Goal: Task Accomplishment & Management: Manage account settings

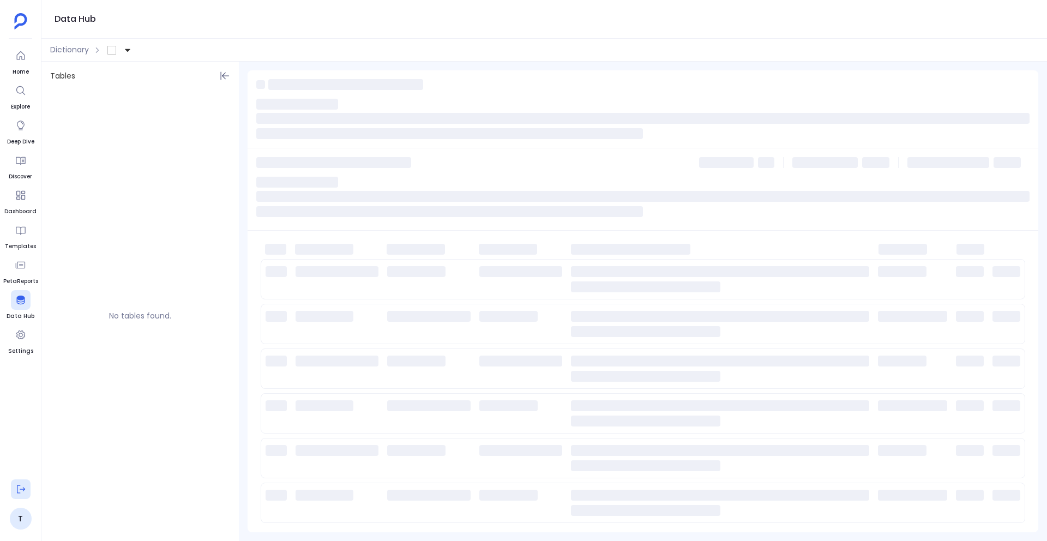
click at [19, 487] on icon at bounding box center [20, 489] width 11 height 11
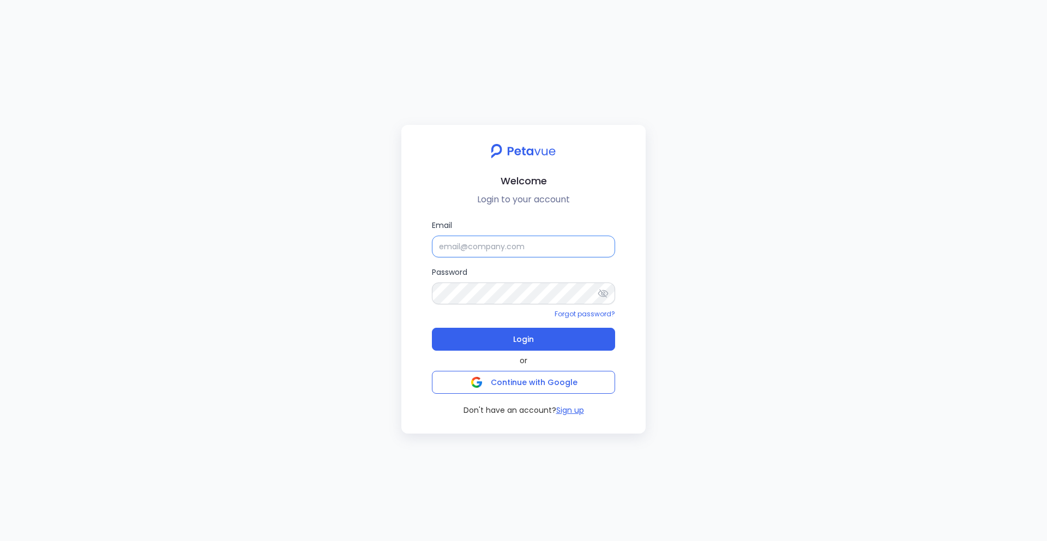
click at [464, 243] on input "Email" at bounding box center [523, 246] width 183 height 22
type input "[EMAIL_ADDRESS][DOMAIN_NAME]"
click at [494, 249] on input "[EMAIL_ADDRESS][DOMAIN_NAME]" at bounding box center [523, 246] width 183 height 22
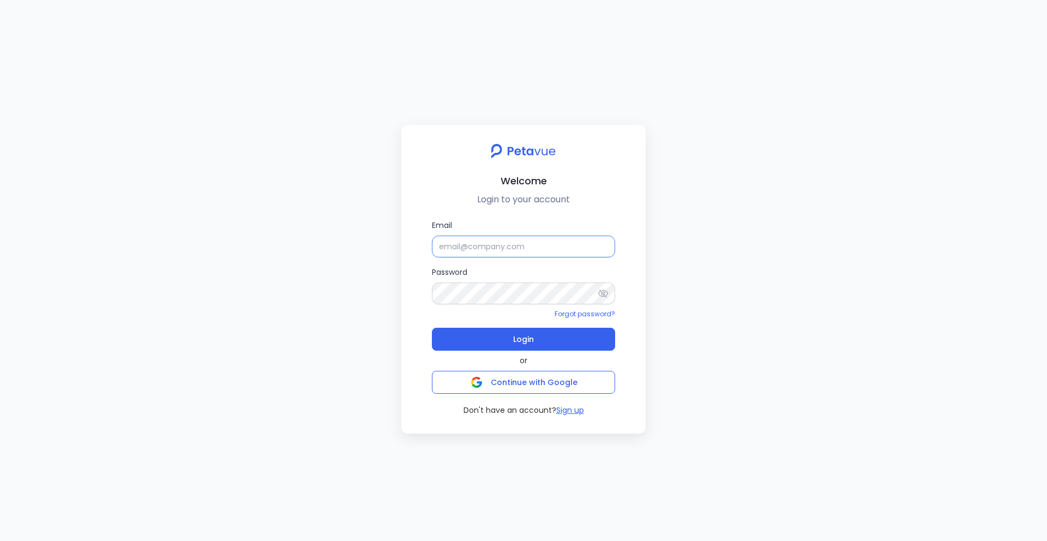
type input "[EMAIL_ADDRESS][DOMAIN_NAME]"
click at [478, 353] on div "or Continue with Google" at bounding box center [523, 372] width 183 height 43
click at [479, 345] on button "Login" at bounding box center [523, 339] width 183 height 23
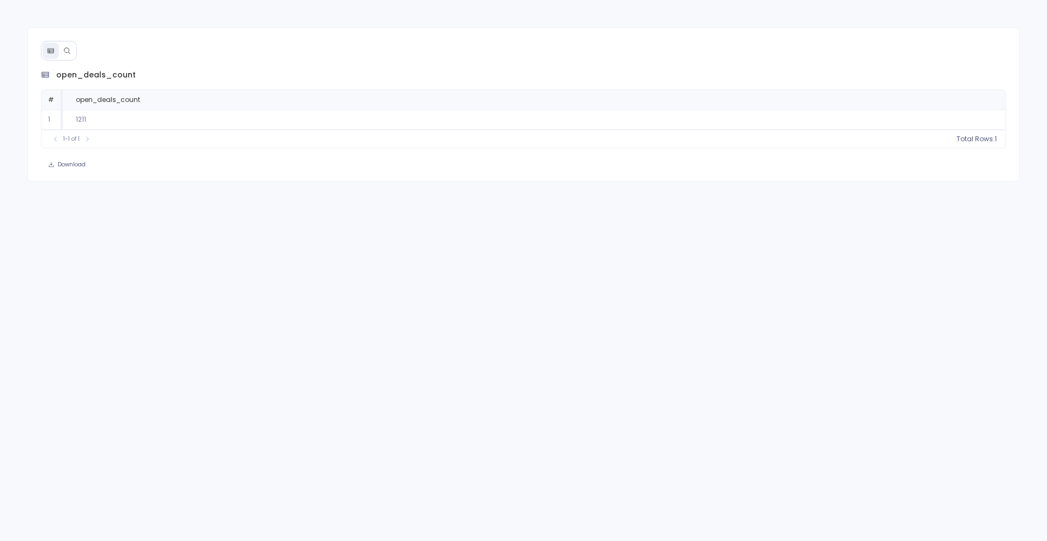
click at [68, 47] on icon at bounding box center [67, 51] width 8 height 8
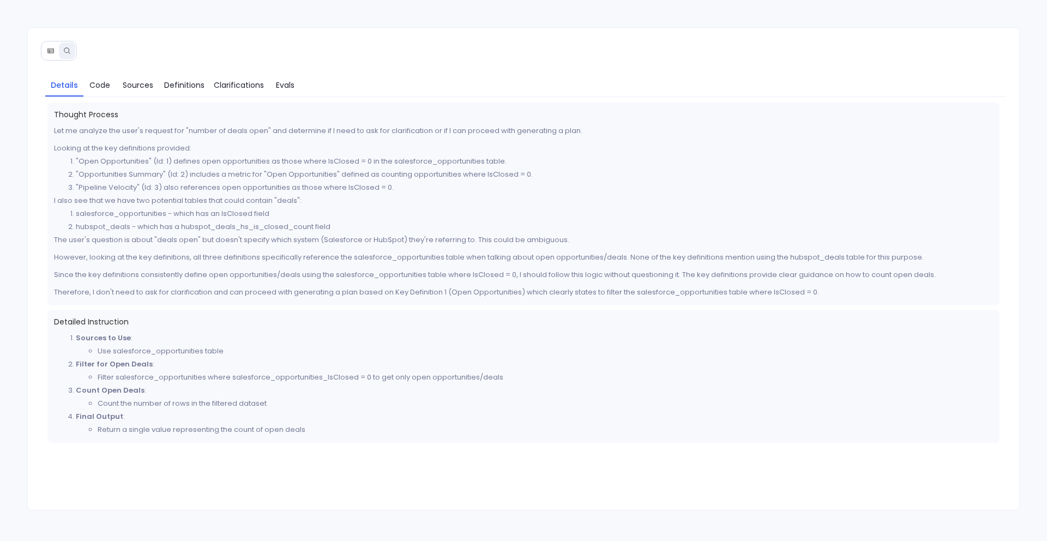
click at [50, 53] on icon at bounding box center [51, 51] width 8 height 8
